Goal: Transaction & Acquisition: Purchase product/service

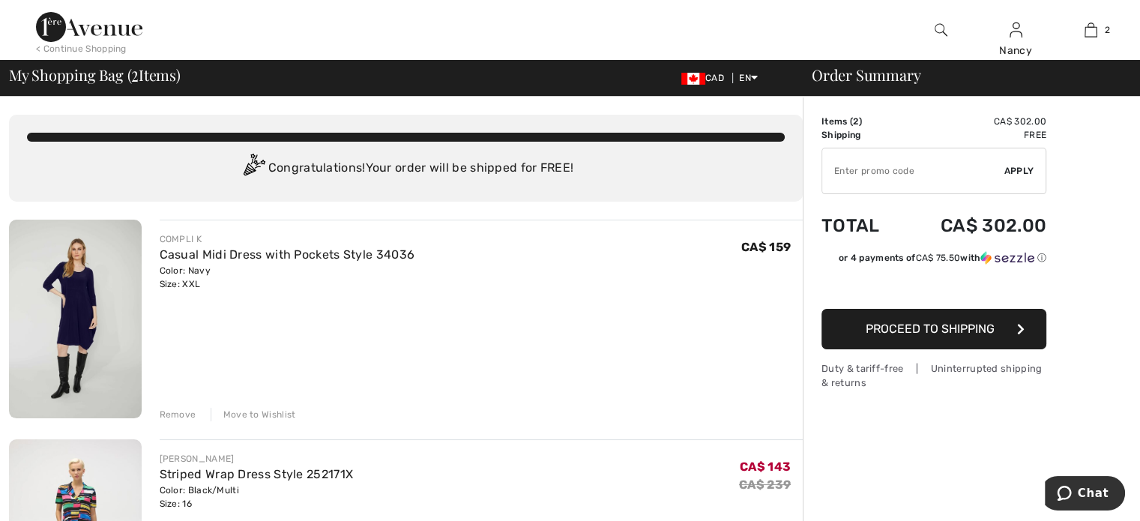
type input "NEW15"
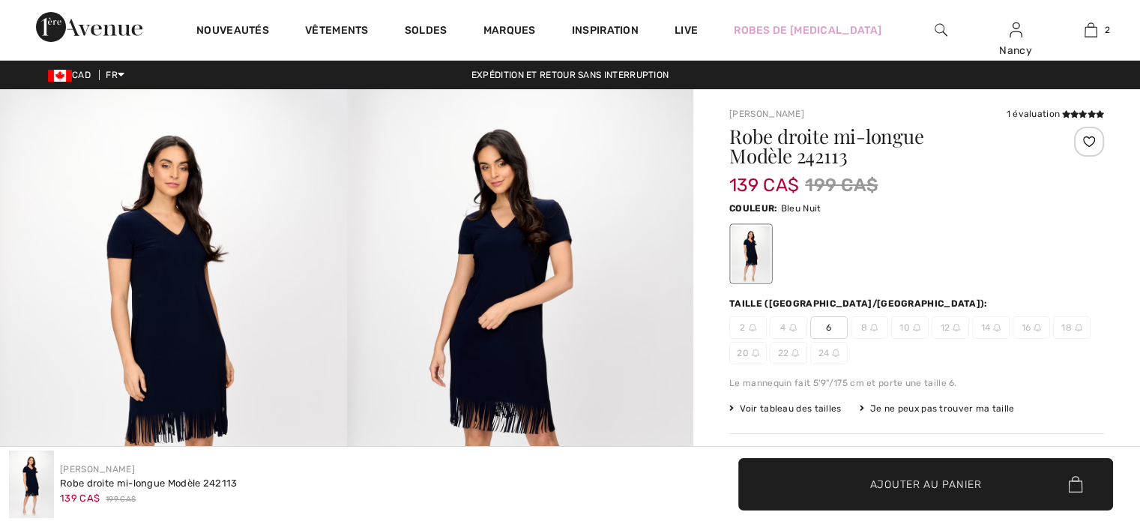
checkbox input "true"
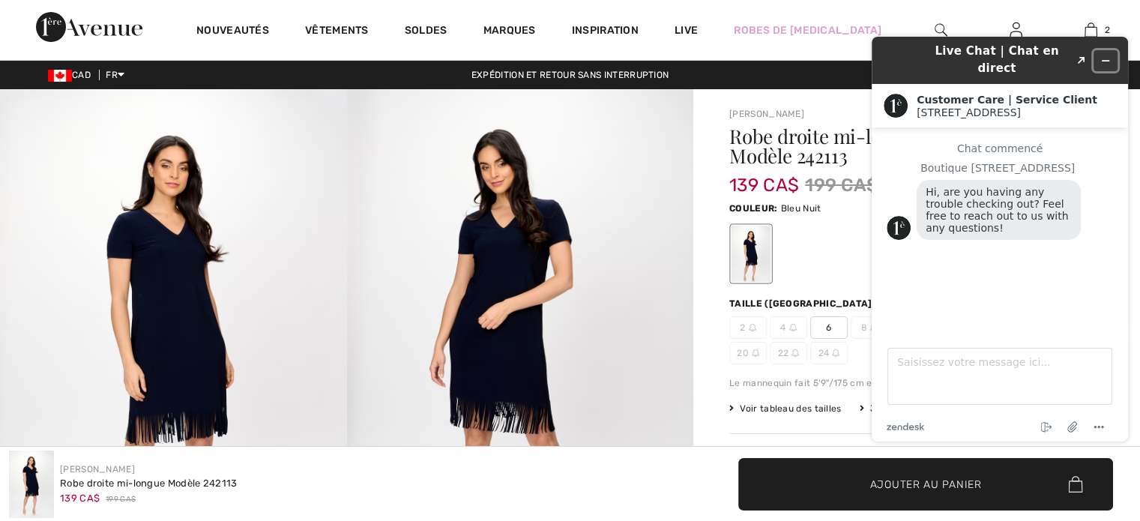
click at [1108, 55] on icon "Réduire le widget" at bounding box center [1105, 60] width 10 height 10
